Goal: Task Accomplishment & Management: Manage account settings

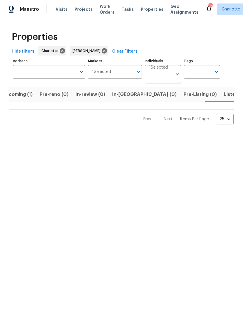
scroll to position [0, 11]
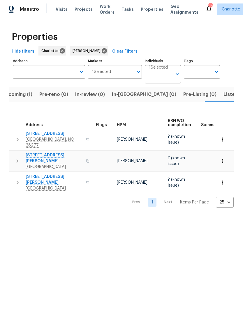
click at [131, 93] on span "In-reno (0)" at bounding box center [144, 94] width 64 height 8
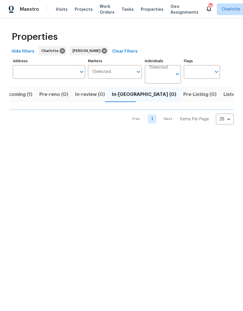
click at [178, 134] on html "Maestro Visits Projects Work Orders Tasks Properties Geo Assignments 86 Charlot…" at bounding box center [121, 67] width 243 height 134
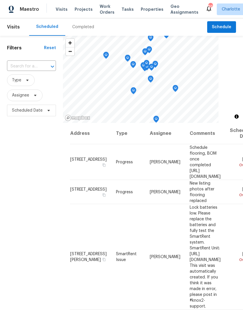
click at [83, 29] on div "Completed" at bounding box center [83, 27] width 22 height 6
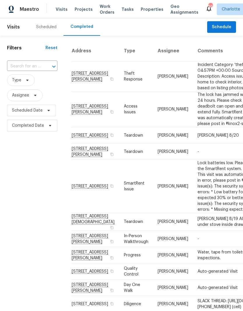
click at [35, 71] on input "text" at bounding box center [24, 66] width 34 height 9
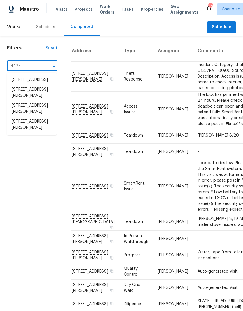
type input "4324 d"
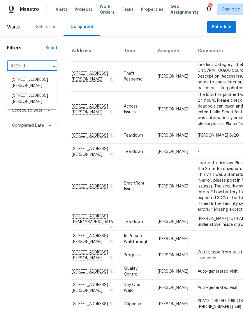
click at [37, 99] on li "4324 Dianne Dr, Charlotte, NC 28215" at bounding box center [31, 99] width 49 height 16
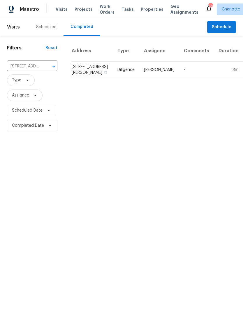
click at [80, 77] on td "4324 Dianne Dr, Charlotte, NC 28215" at bounding box center [91, 70] width 41 height 16
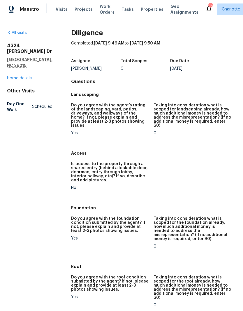
click at [21, 76] on link "Home details" at bounding box center [19, 78] width 25 height 4
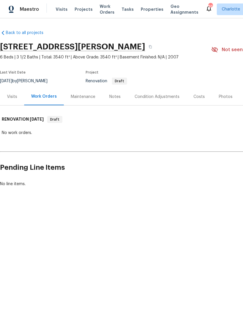
click at [12, 98] on div "Visits" at bounding box center [12, 97] width 10 height 6
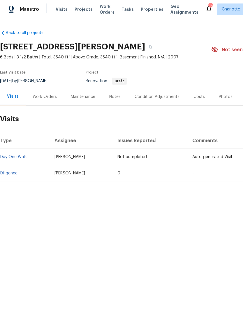
click at [26, 28] on div "Back to all projects 4324 Dianne Dr, Charlotte, NC 28215 6 Beds | 3 1/2 Baths |…" at bounding box center [164, 105] width 329 height 161
click at [31, 32] on link "Back to all projects" at bounding box center [28, 33] width 56 height 6
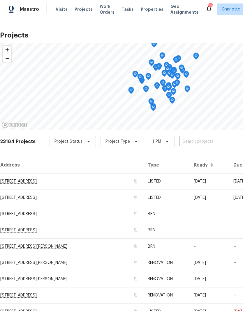
click at [63, 10] on span "Visits" at bounding box center [62, 9] width 12 height 6
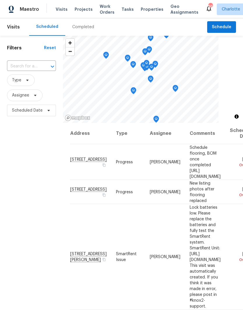
click at [38, 65] on input "text" at bounding box center [23, 66] width 33 height 9
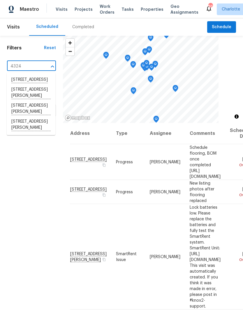
type input "4324 d"
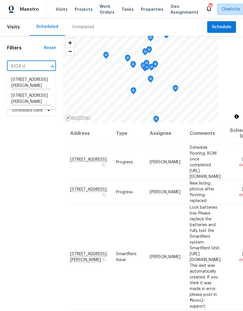
click at [38, 99] on li "4324 Dianne Dr, Charlotte, NC 28215" at bounding box center [31, 99] width 49 height 16
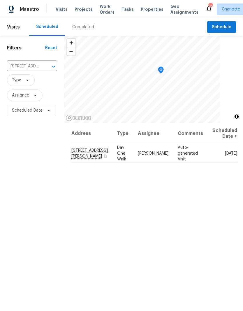
click at [48, 69] on icon "Clear" at bounding box center [46, 67] width 6 height 6
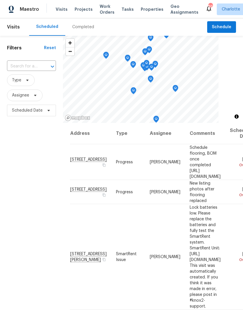
click at [43, 70] on div at bounding box center [48, 67] width 15 height 8
type input "8001"
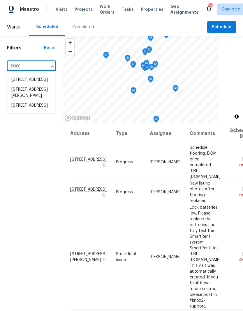
click at [40, 111] on li "8001 Briardale Dr, Charlotte, NC 28212" at bounding box center [31, 106] width 49 height 10
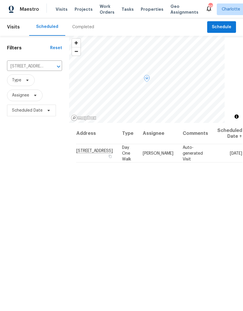
click at [0, 0] on icon at bounding box center [0, 0] width 0 height 0
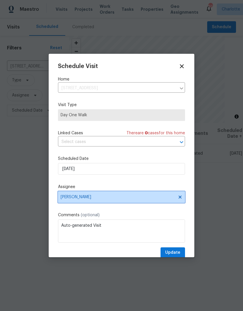
click at [181, 198] on icon at bounding box center [179, 197] width 5 height 5
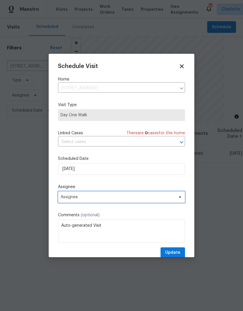
click at [180, 200] on icon at bounding box center [179, 197] width 5 height 5
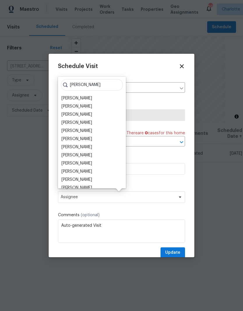
type input "Ryan"
click at [83, 181] on div "[PERSON_NAME]" at bounding box center [76, 180] width 31 height 6
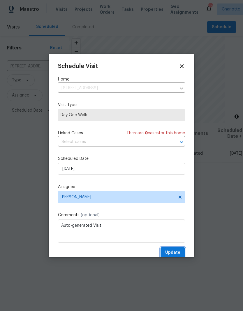
click at [179, 253] on span "Update" at bounding box center [172, 252] width 15 height 7
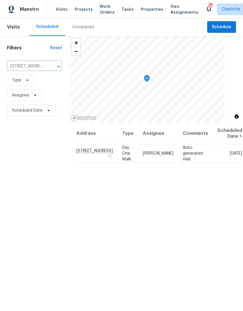
click at [48, 69] on icon "Clear" at bounding box center [51, 67] width 6 height 6
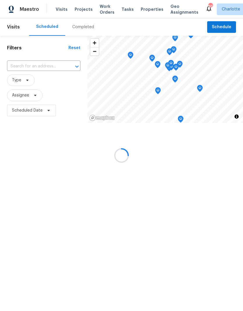
click at [38, 70] on input "text" at bounding box center [35, 66] width 57 height 9
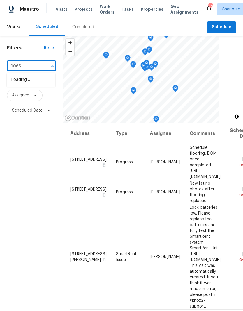
type input "9065"
click at [32, 85] on li "9065 Cinnabay Dr, Charlotte, NC 28216" at bounding box center [31, 80] width 49 height 10
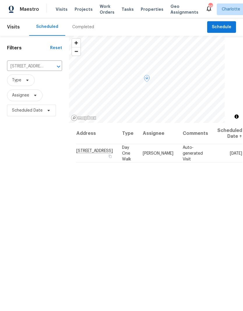
click at [210, 191] on div "Address Type Assignee Comments Scheduled Date ↑ 9065 Cinnabay Dr, Charlotte, NC…" at bounding box center [156, 247] width 174 height 249
click at [211, 190] on div "Address Type Assignee Comments Scheduled Date ↑ 9065 Cinnabay Dr, Charlotte, NC…" at bounding box center [156, 247] width 174 height 249
click at [0, 0] on icon at bounding box center [0, 0] width 0 height 0
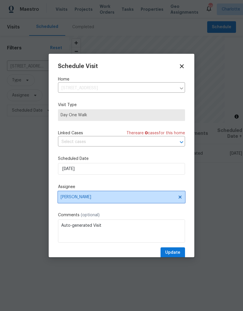
click at [182, 200] on icon at bounding box center [179, 197] width 5 height 5
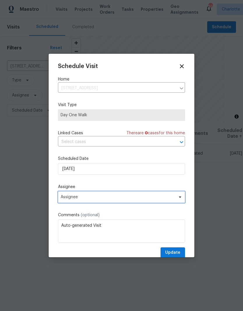
click at [178, 200] on icon at bounding box center [179, 197] width 5 height 5
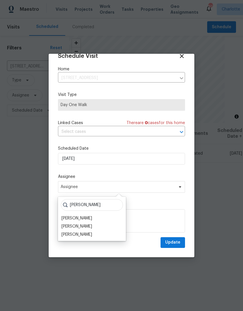
scroll to position [11, 0]
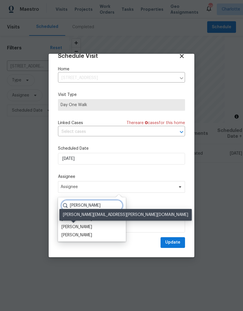
type input "Ryan c"
click at [85, 228] on div "[PERSON_NAME]" at bounding box center [76, 227] width 31 height 6
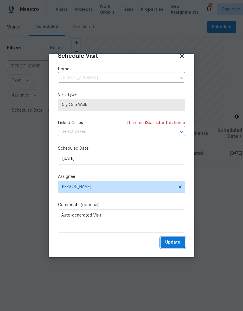
click at [182, 244] on button "Update" at bounding box center [172, 242] width 24 height 11
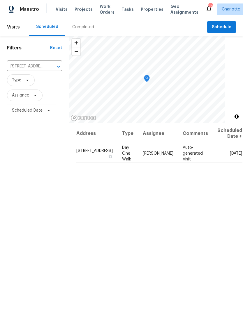
click at [27, 14] on div "Maestro" at bounding box center [19, 9] width 39 height 12
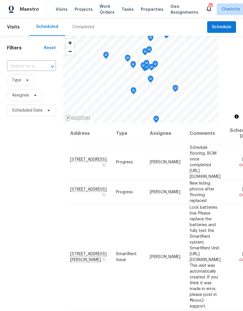
click at [27, 65] on input "text" at bounding box center [23, 66] width 33 height 9
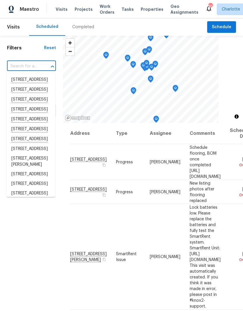
click at [46, 51] on div "Reset" at bounding box center [50, 48] width 12 height 6
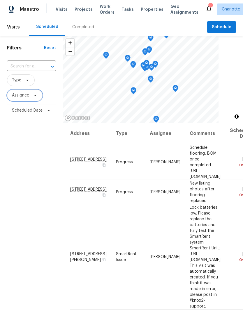
click at [34, 96] on icon at bounding box center [35, 95] width 5 height 5
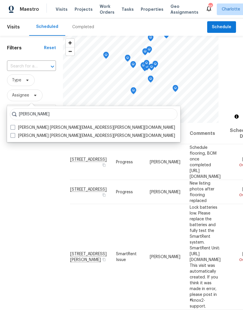
type input "Matthew barnhart"
click at [14, 125] on span at bounding box center [12, 127] width 5 height 5
click at [14, 125] on input "Matthew Barnhart matthew.barnhart@opendoor.com" at bounding box center [12, 127] width 4 height 4
checkbox input "true"
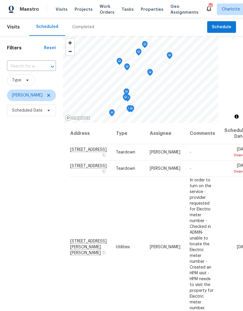
click at [21, 158] on div "Filters Reset ​ Type Matthew Barnhart Scheduled Date" at bounding box center [31, 204] width 63 height 336
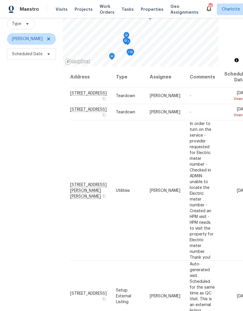
scroll to position [56, 0]
click at [0, 0] on icon at bounding box center [0, 0] width 0 height 0
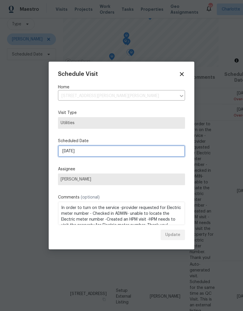
click at [87, 153] on input "[DATE]" at bounding box center [121, 151] width 127 height 12
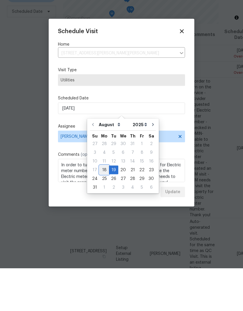
click at [103, 209] on div "18" at bounding box center [103, 213] width 9 height 8
type input "[DATE]"
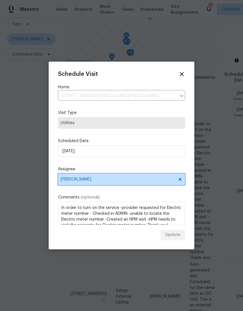
click at [176, 181] on span at bounding box center [179, 179] width 6 height 5
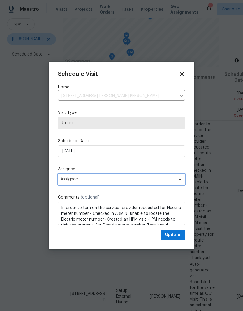
click at [180, 180] on icon at bounding box center [180, 179] width 2 height 1
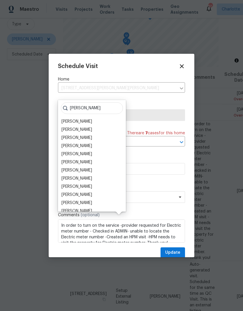
type input "Ryan"
click at [84, 200] on div "[PERSON_NAME]" at bounding box center [76, 203] width 31 height 6
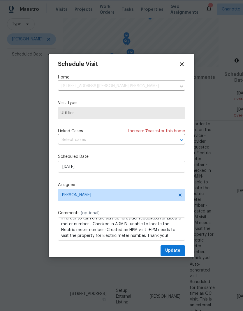
scroll to position [5, 0]
click at [180, 255] on button "Update" at bounding box center [172, 250] width 24 height 11
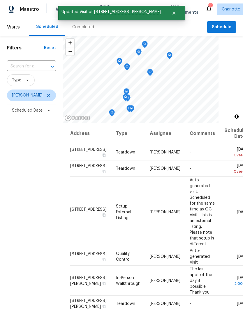
scroll to position [0, 0]
click at [51, 93] on icon at bounding box center [48, 95] width 5 height 5
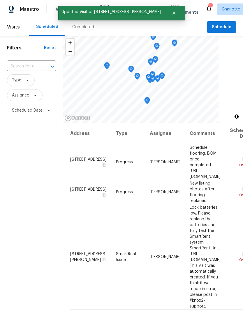
click at [31, 6] on div "Maestro" at bounding box center [19, 9] width 39 height 12
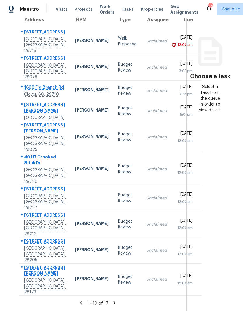
scroll to position [23, 0]
click at [115, 302] on div "1 - 10 of 17" at bounding box center [97, 303] width 177 height 6
click at [112, 304] on icon at bounding box center [114, 302] width 5 height 5
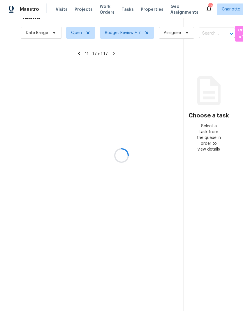
scroll to position [18, 0]
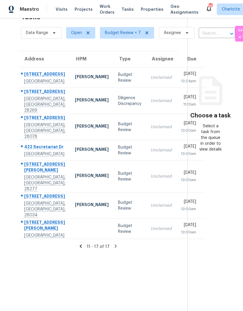
click at [80, 248] on icon at bounding box center [81, 246] width 2 height 3
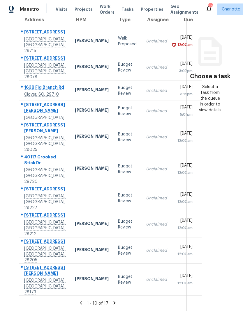
scroll to position [78, 0]
click at [188, 195] on section "Choose a task Select a task from the queue in order to view details" at bounding box center [209, 136] width 47 height 350
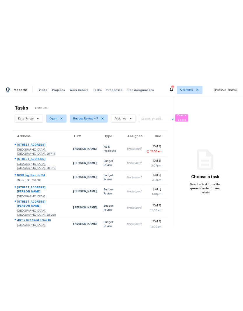
scroll to position [0, 0]
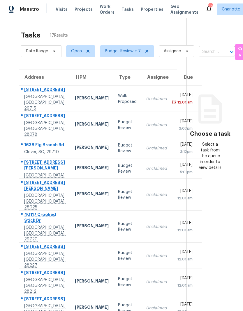
click at [10, 96] on div "Address HPM Type Assignee Due 105 Redcoat Dr Fort Mill, SC, 29715 Billy Towle W…" at bounding box center [97, 211] width 177 height 284
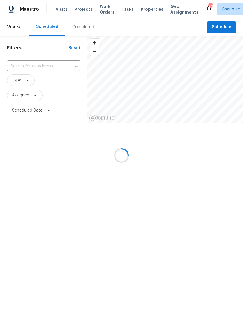
click at [103, 7] on div at bounding box center [121, 155] width 243 height 311
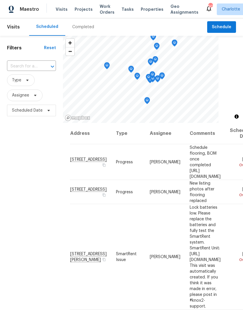
click at [101, 10] on span "Work Orders" at bounding box center [106, 9] width 15 height 12
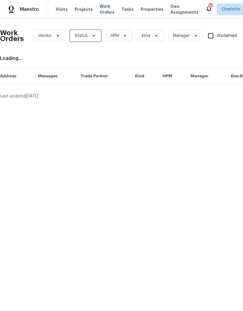
click at [87, 38] on span "Status" at bounding box center [85, 36] width 31 height 12
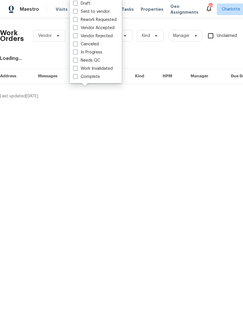
click at [97, 63] on label "Needs QC" at bounding box center [86, 61] width 27 height 6
click at [77, 61] on input "Needs QC" at bounding box center [75, 60] width 4 height 4
checkbox input "true"
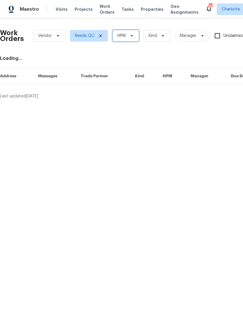
click at [127, 35] on span "HPM" at bounding box center [125, 36] width 26 height 12
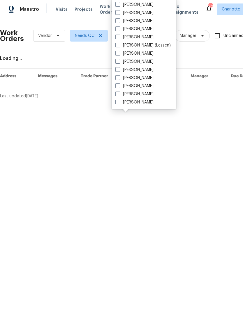
scroll to position [72, 0]
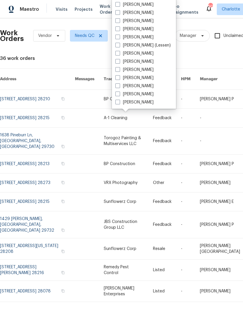
click at [146, 103] on label "[PERSON_NAME]" at bounding box center [134, 102] width 38 height 6
click at [119, 103] on input "[PERSON_NAME]" at bounding box center [117, 101] width 4 height 4
checkbox input "true"
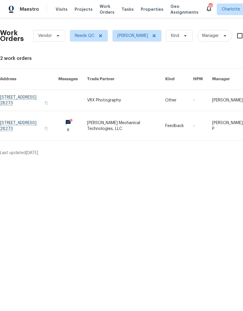
click at [29, 11] on span "Maestro" at bounding box center [29, 9] width 19 height 6
